Goal: Check status: Check status

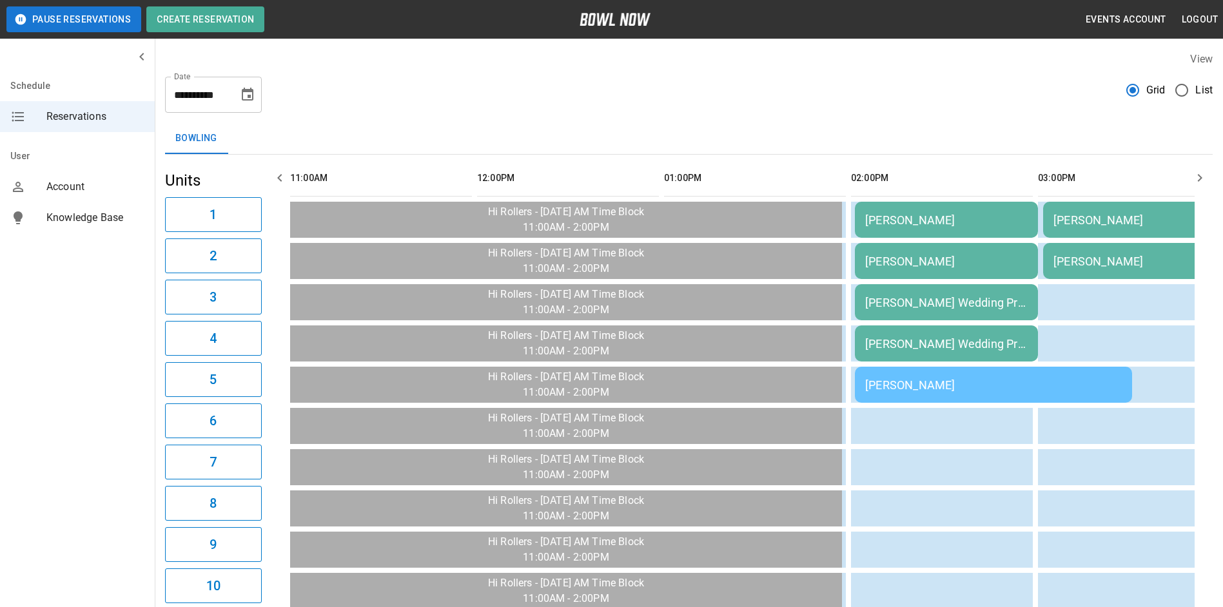
click at [279, 177] on icon "button" at bounding box center [279, 177] width 15 height 15
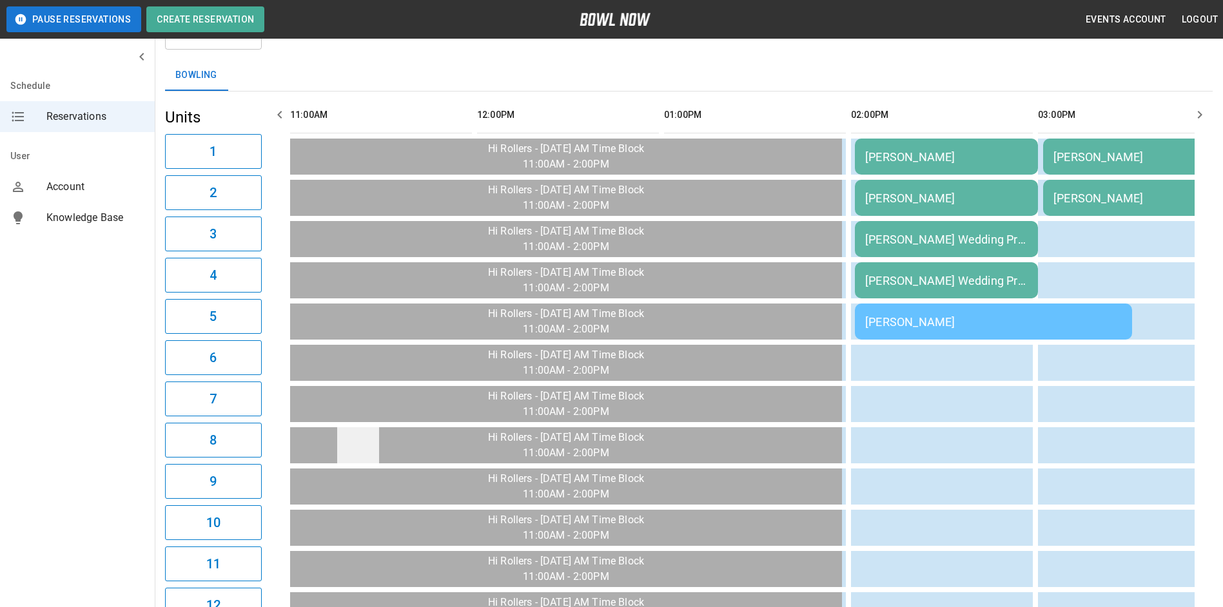
scroll to position [12, 0]
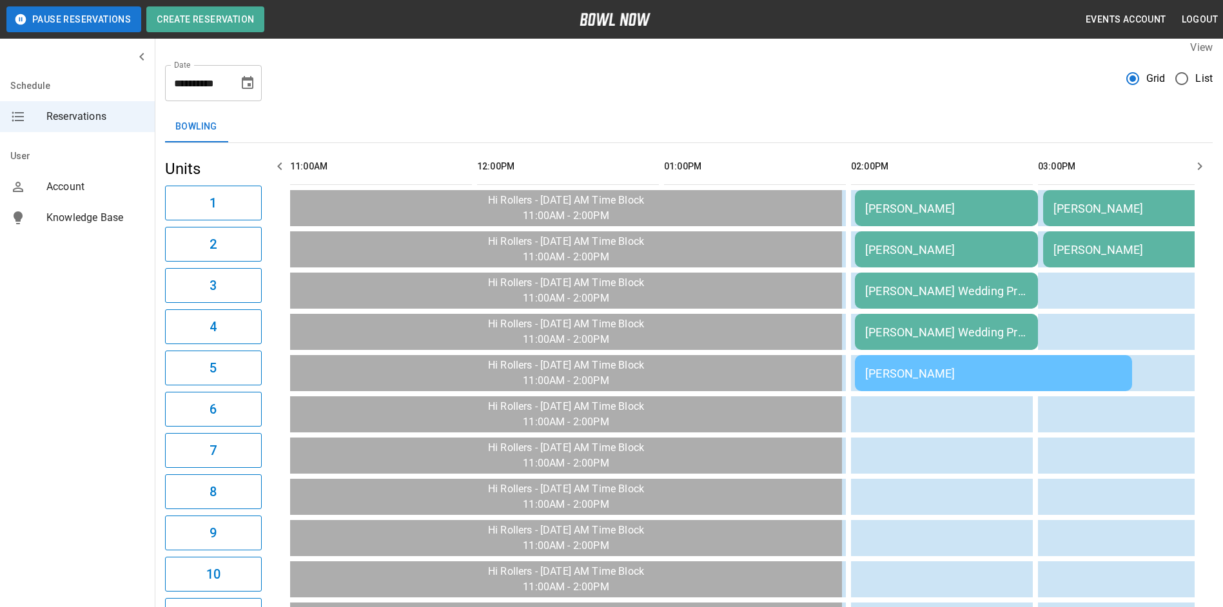
click at [1205, 173] on icon "button" at bounding box center [1199, 166] width 15 height 15
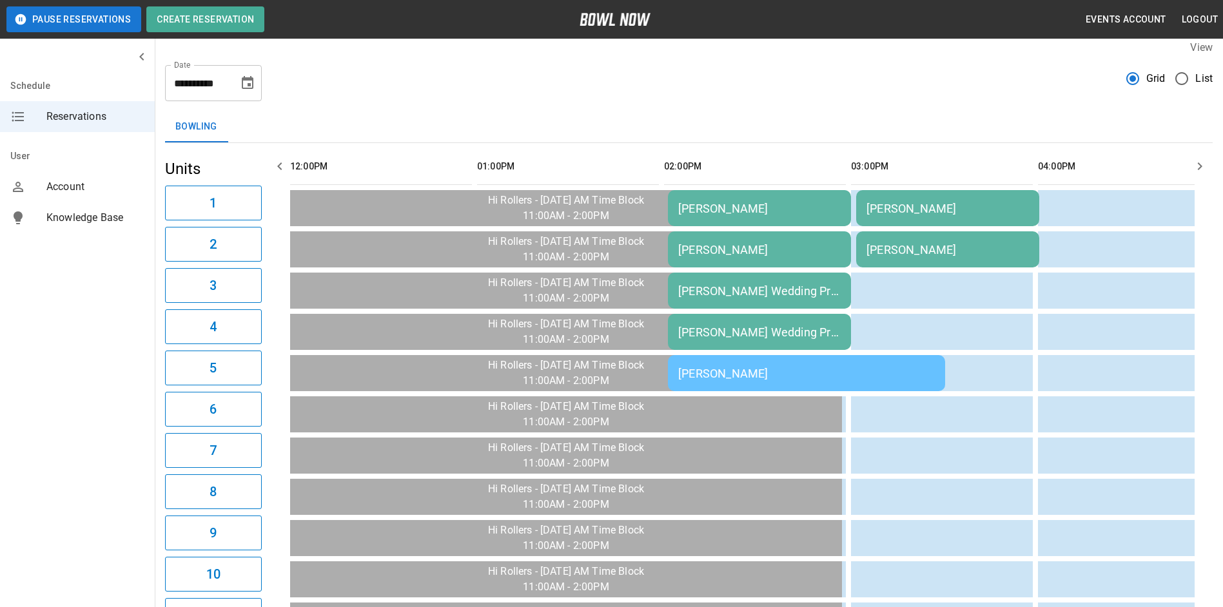
scroll to position [0, 187]
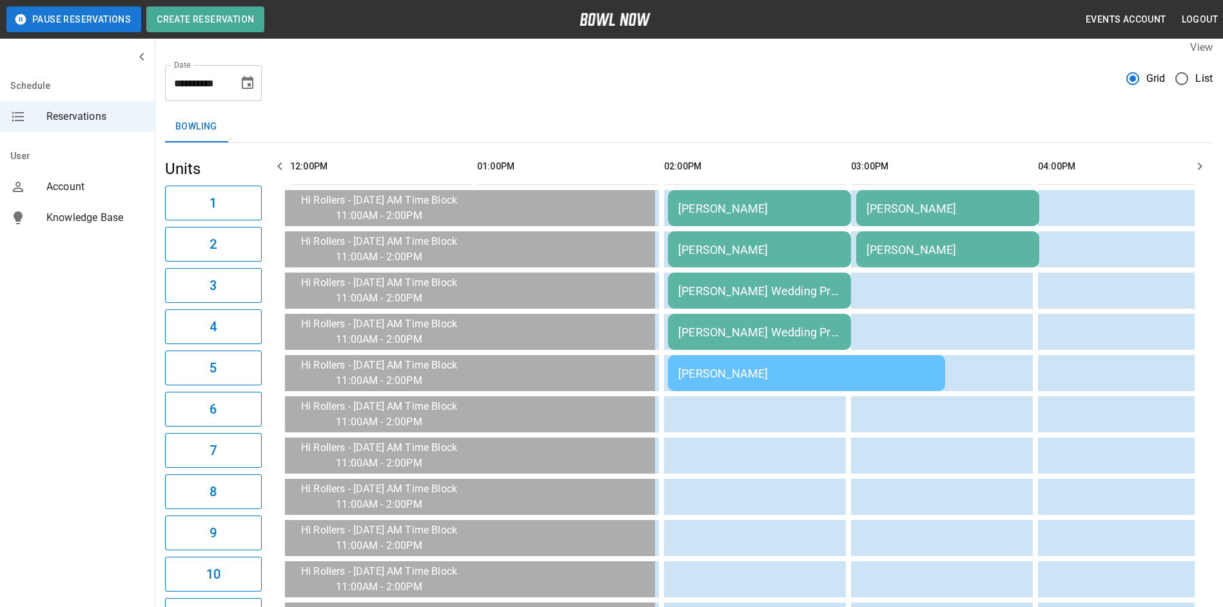
click at [1205, 173] on icon "button" at bounding box center [1199, 166] width 15 height 15
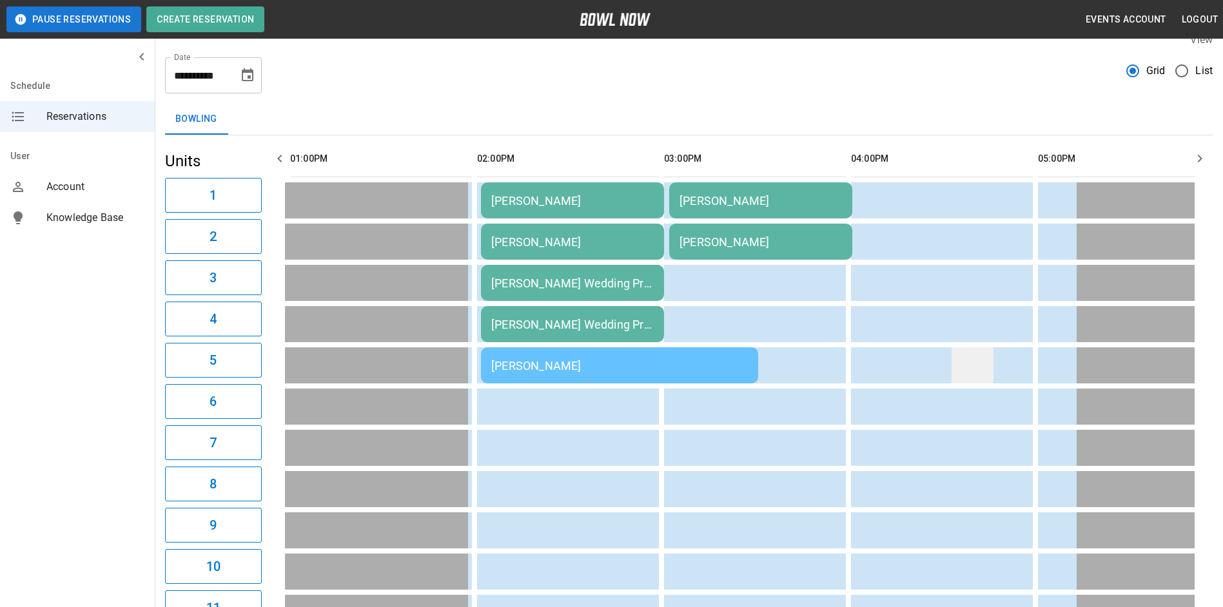
scroll to position [0, 0]
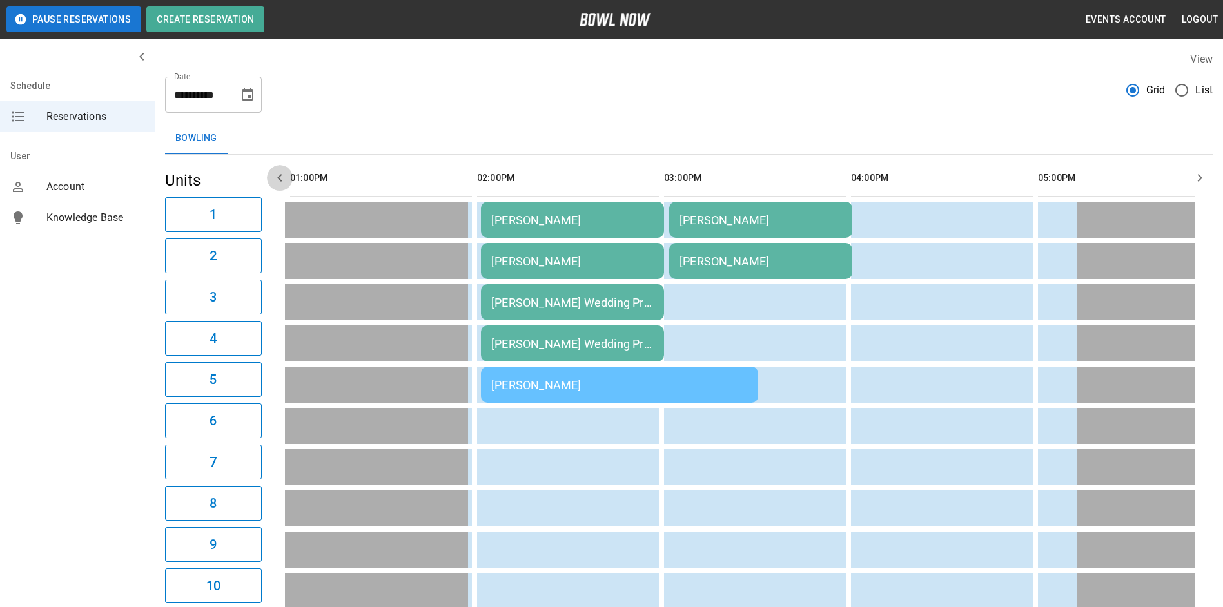
click at [273, 175] on icon "button" at bounding box center [279, 177] width 15 height 15
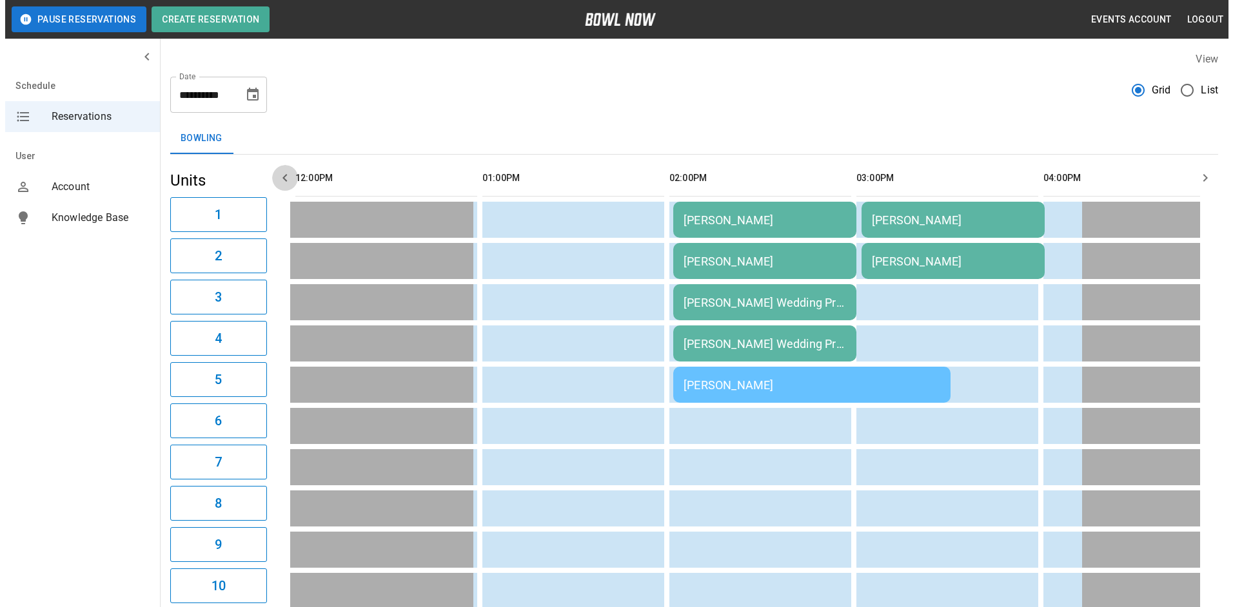
scroll to position [0, 187]
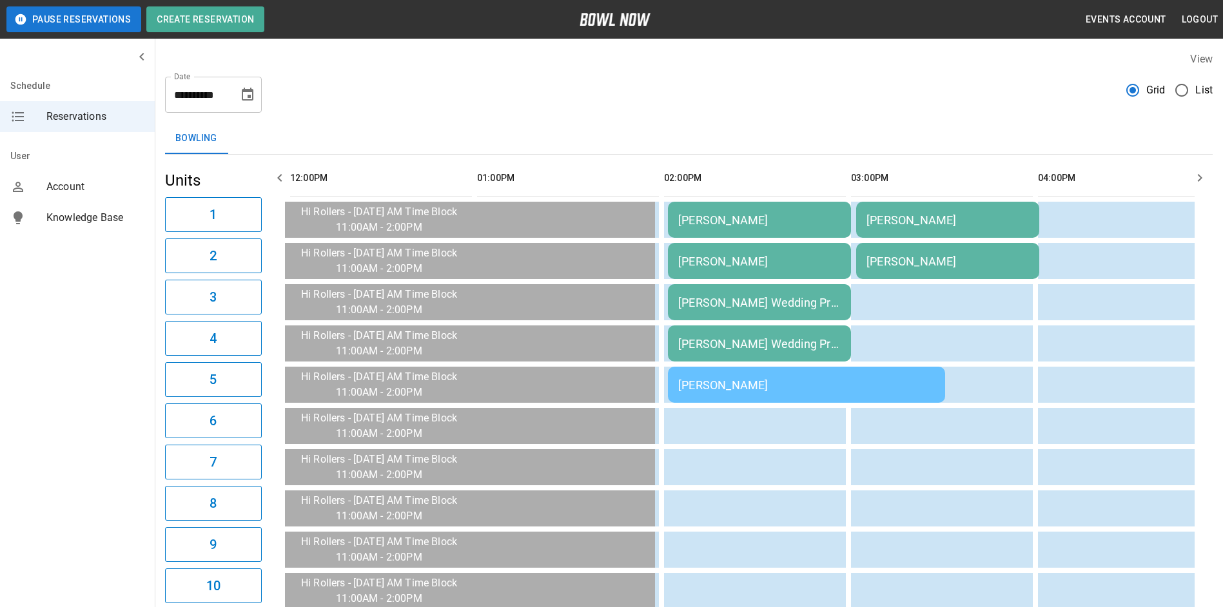
drag, startPoint x: 759, startPoint y: 224, endPoint x: 750, endPoint y: 224, distance: 9.0
click at [750, 224] on div "[PERSON_NAME]" at bounding box center [759, 220] width 162 height 14
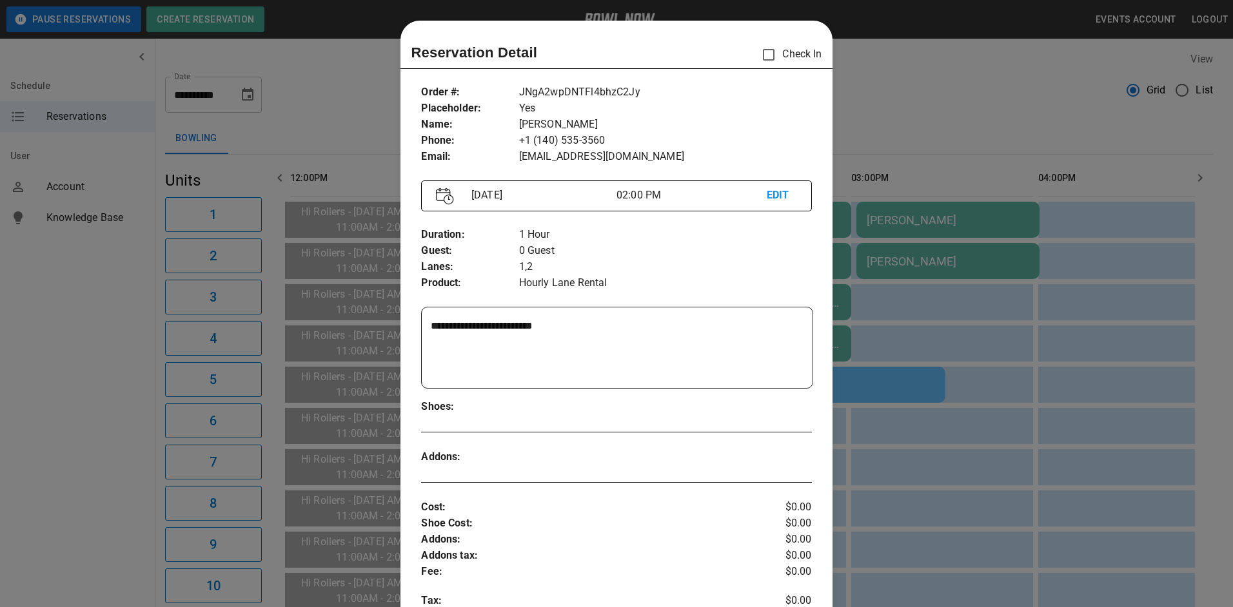
scroll to position [21, 0]
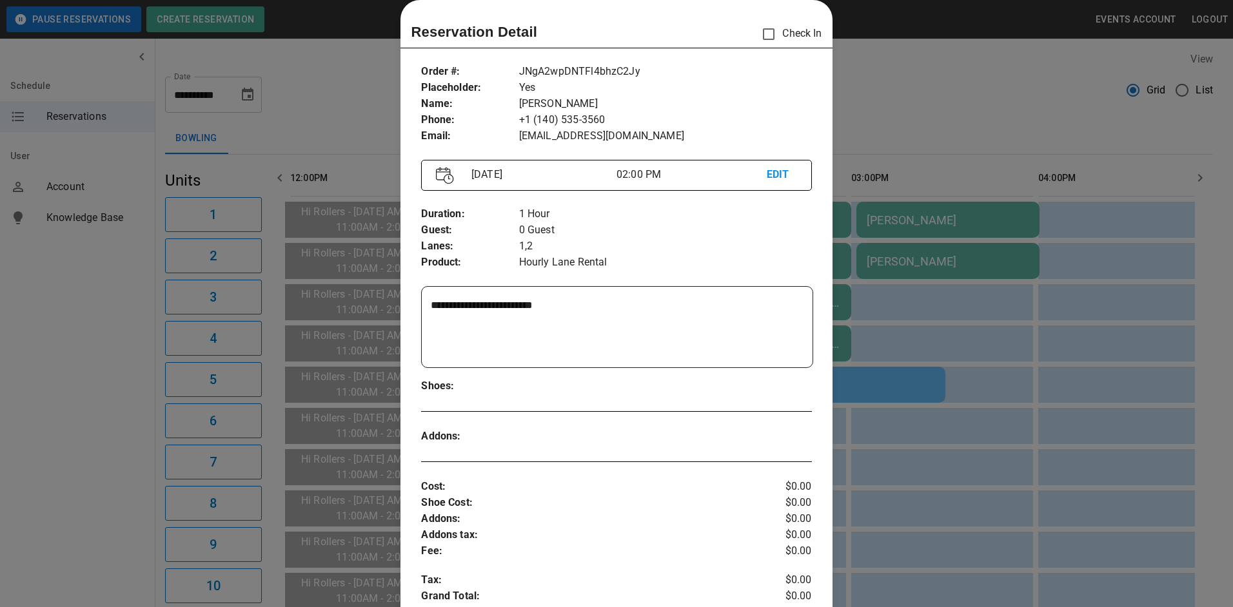
drag, startPoint x: 930, startPoint y: 261, endPoint x: 941, endPoint y: 221, distance: 41.5
click at [931, 256] on div at bounding box center [616, 303] width 1233 height 607
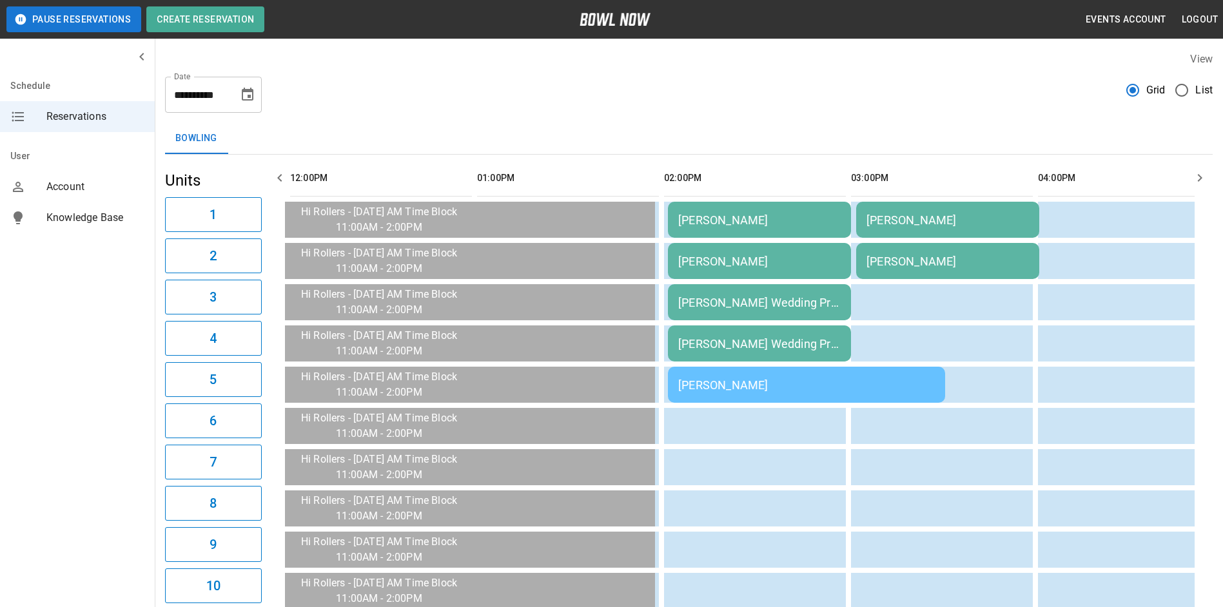
click at [942, 219] on div "[PERSON_NAME]" at bounding box center [948, 220] width 162 height 14
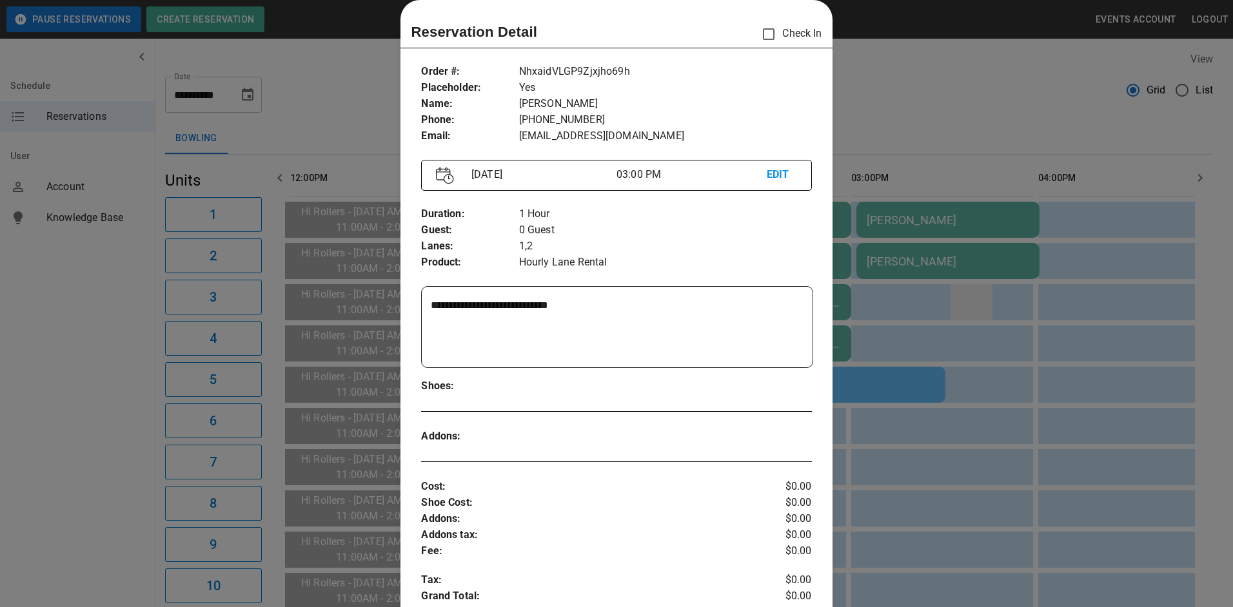
drag, startPoint x: 990, startPoint y: 279, endPoint x: 974, endPoint y: 285, distance: 17.1
click at [990, 278] on div at bounding box center [616, 303] width 1233 height 607
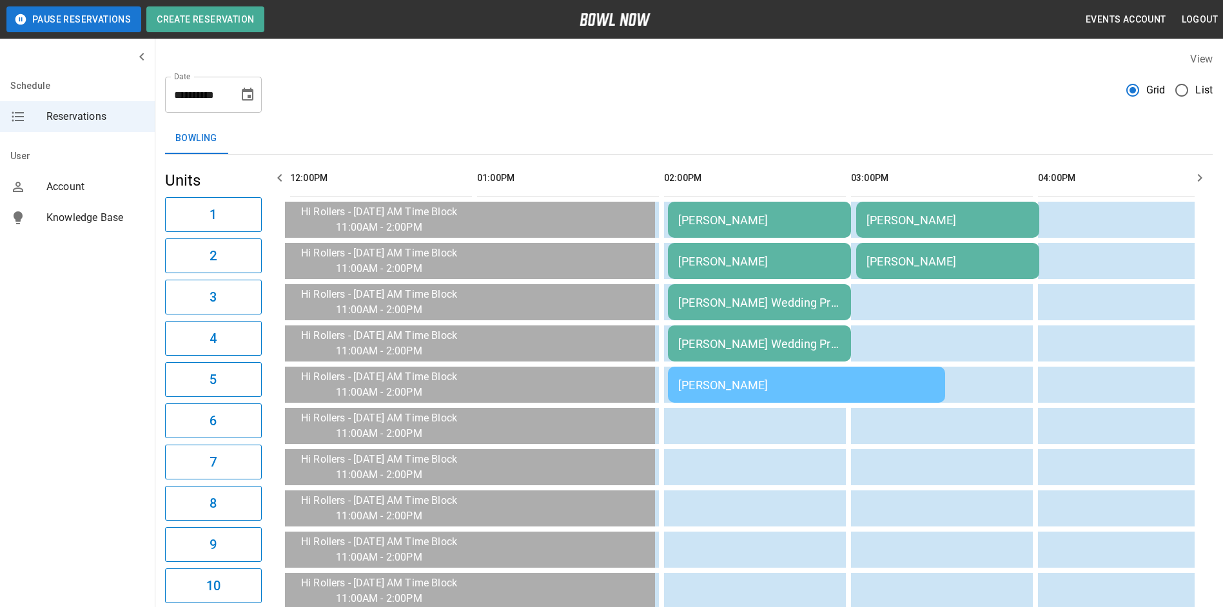
click at [892, 391] on td "[PERSON_NAME]" at bounding box center [806, 385] width 277 height 36
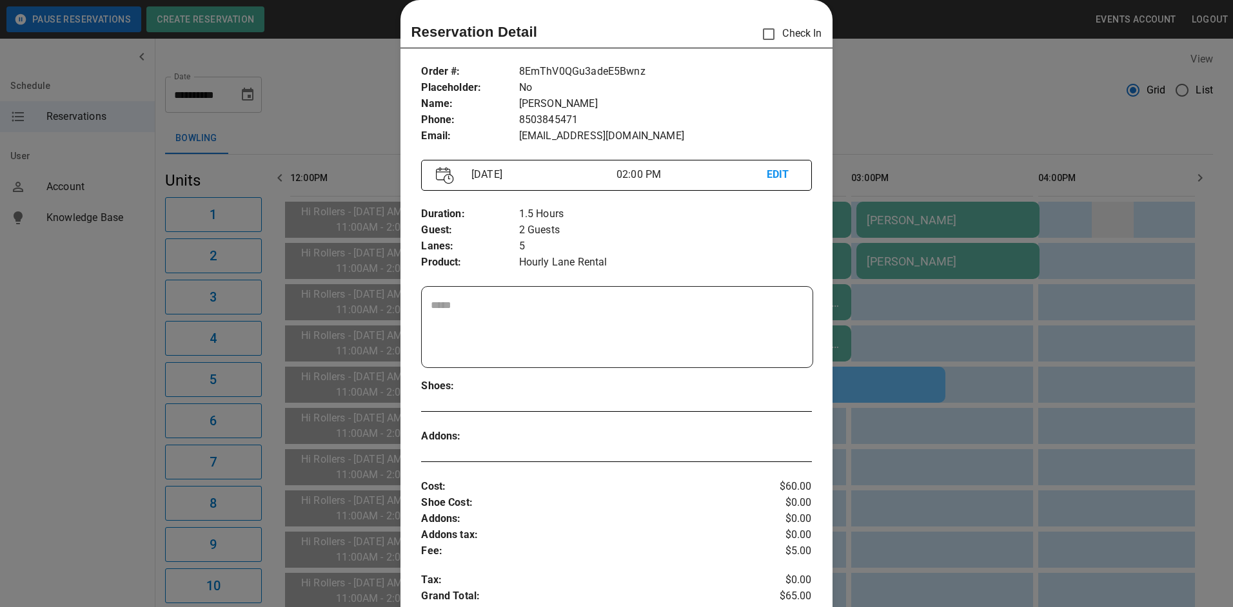
click at [1046, 237] on div at bounding box center [616, 303] width 1233 height 607
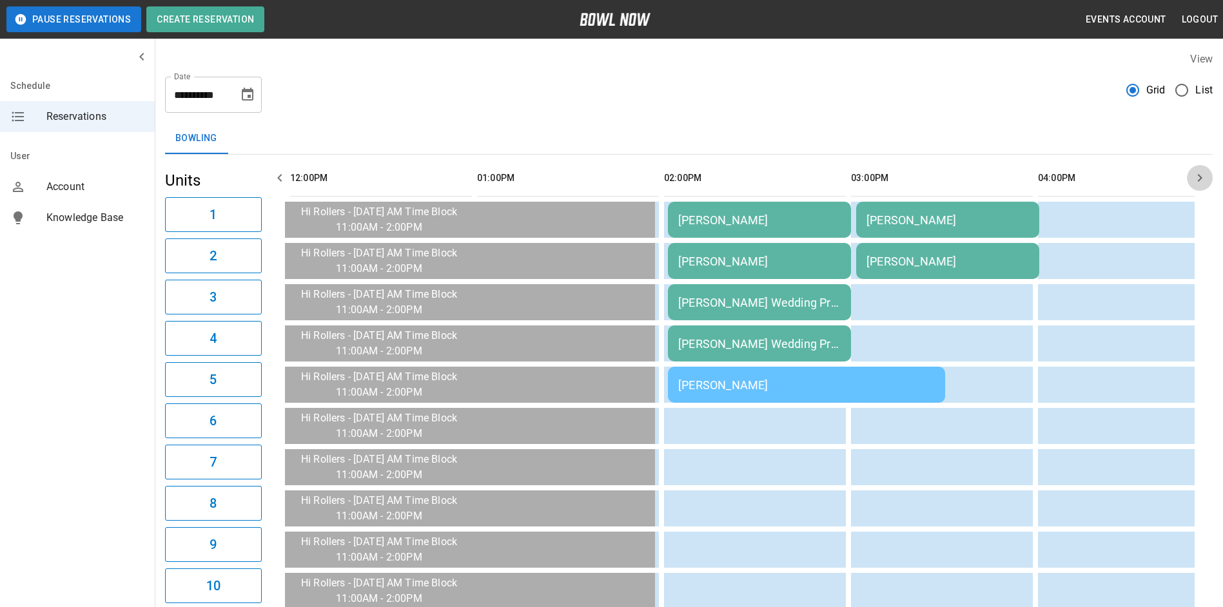
click at [1204, 168] on button "button" at bounding box center [1200, 178] width 26 height 26
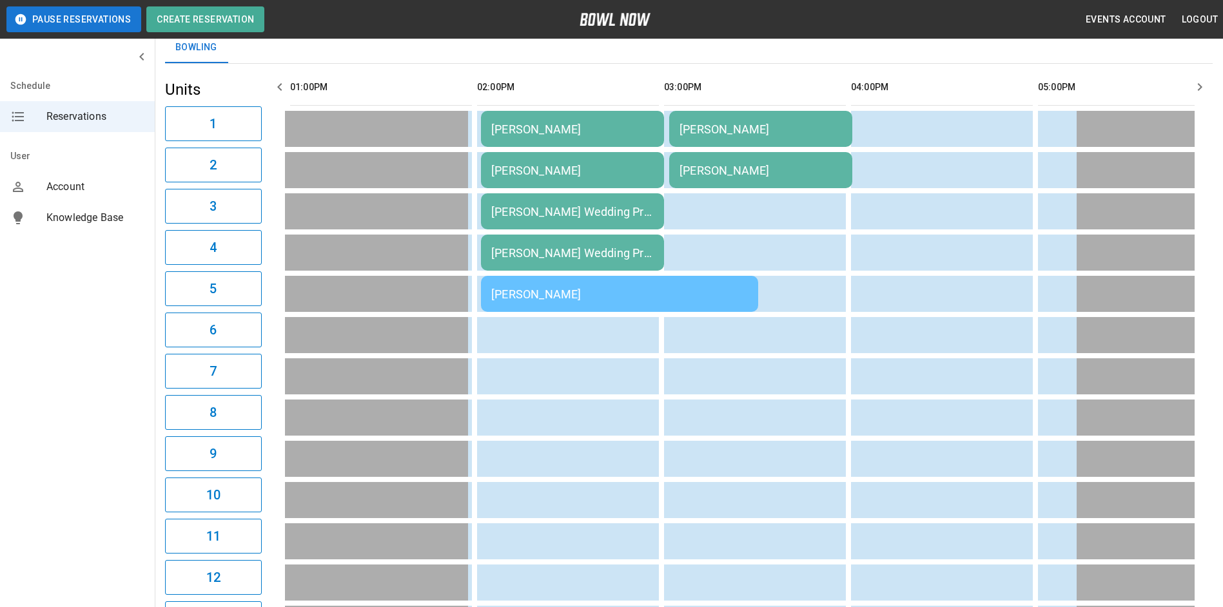
scroll to position [0, 0]
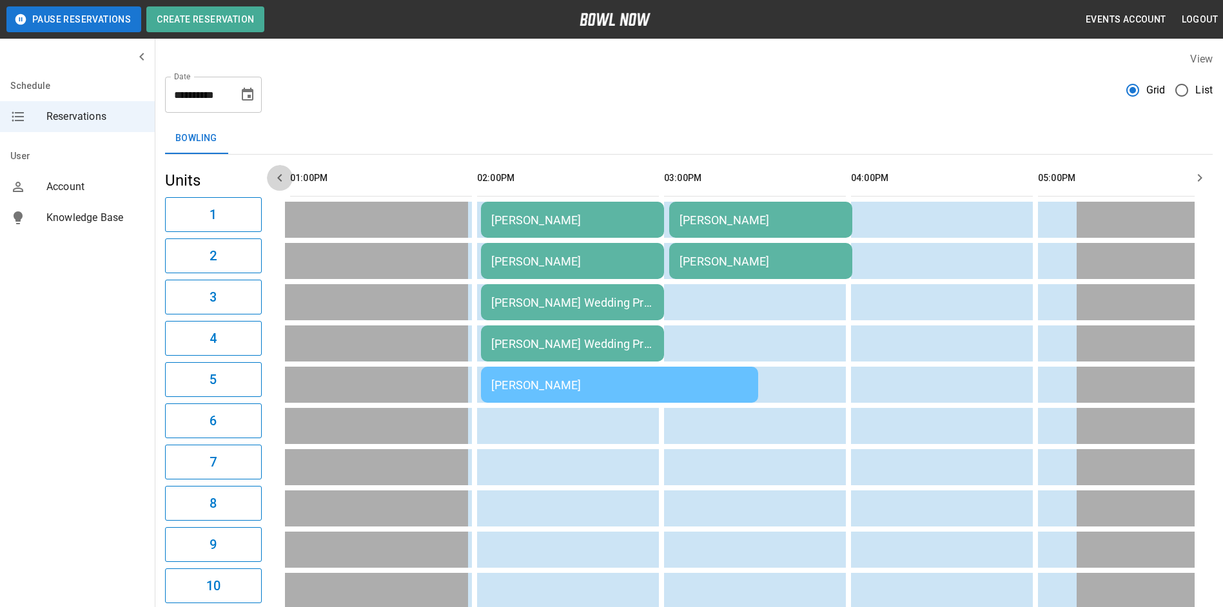
click at [278, 186] on button "button" at bounding box center [280, 178] width 26 height 26
